Goal: Find specific page/section: Find specific page/section

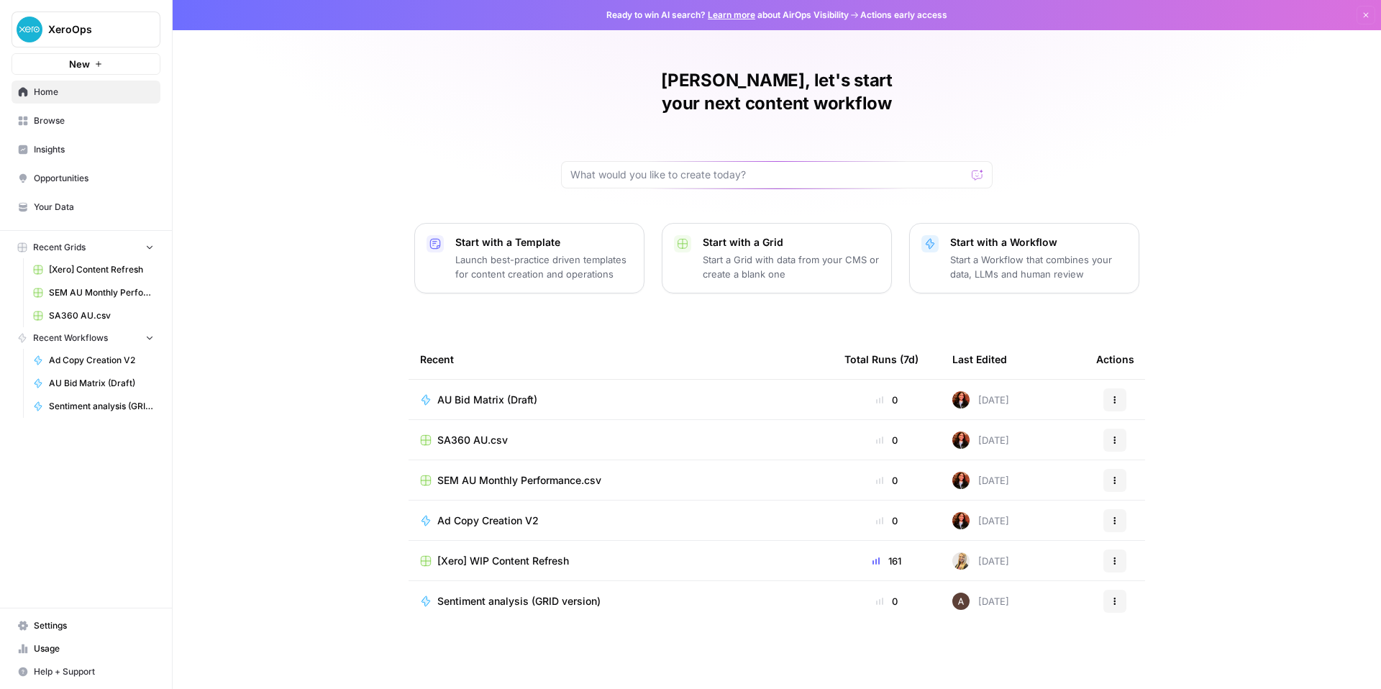
click at [454, 407] on span "AU Bid Matrix (Draft)" at bounding box center [487, 400] width 100 height 14
click at [437, 603] on span "Sentiment analysis (GRID version)" at bounding box center [518, 601] width 163 height 14
click at [78, 413] on span "Sentiment analysis (GRID version)" at bounding box center [101, 406] width 105 height 13
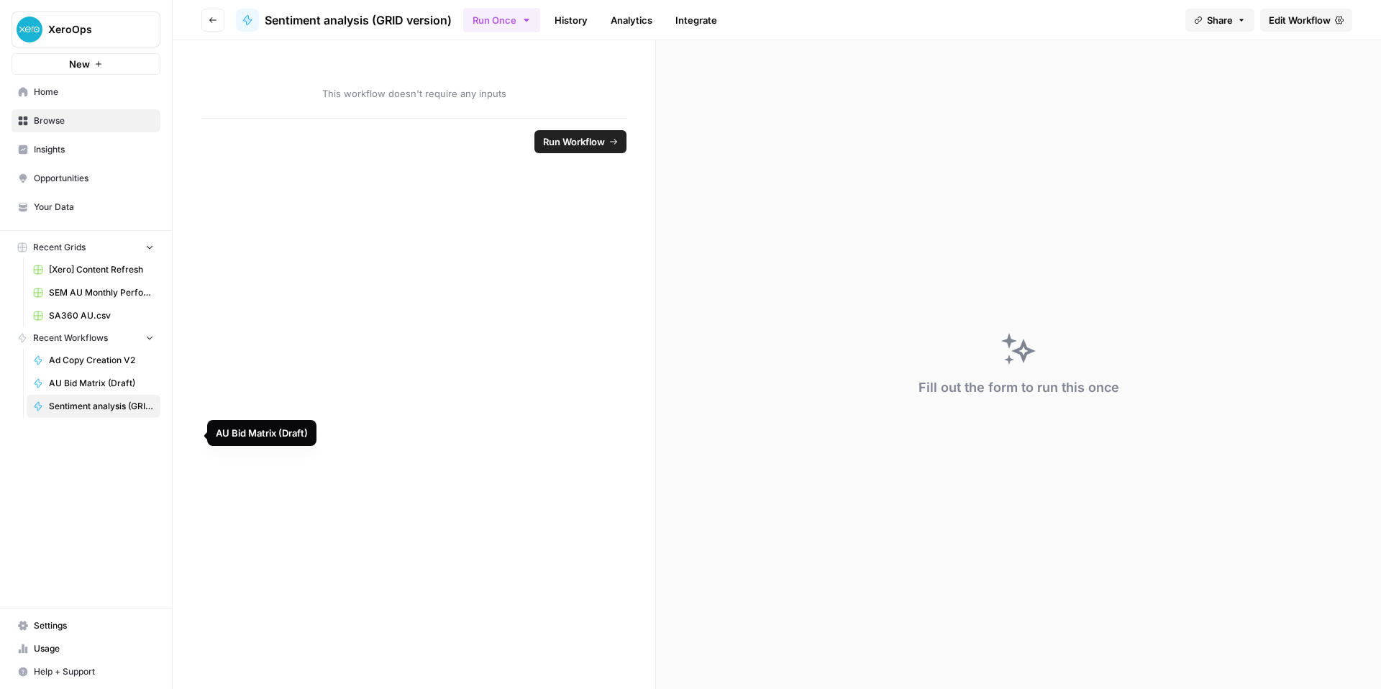
click at [127, 367] on span "Ad Copy Creation V2" at bounding box center [101, 360] width 105 height 13
